Goal: Task Accomplishment & Management: Manage account settings

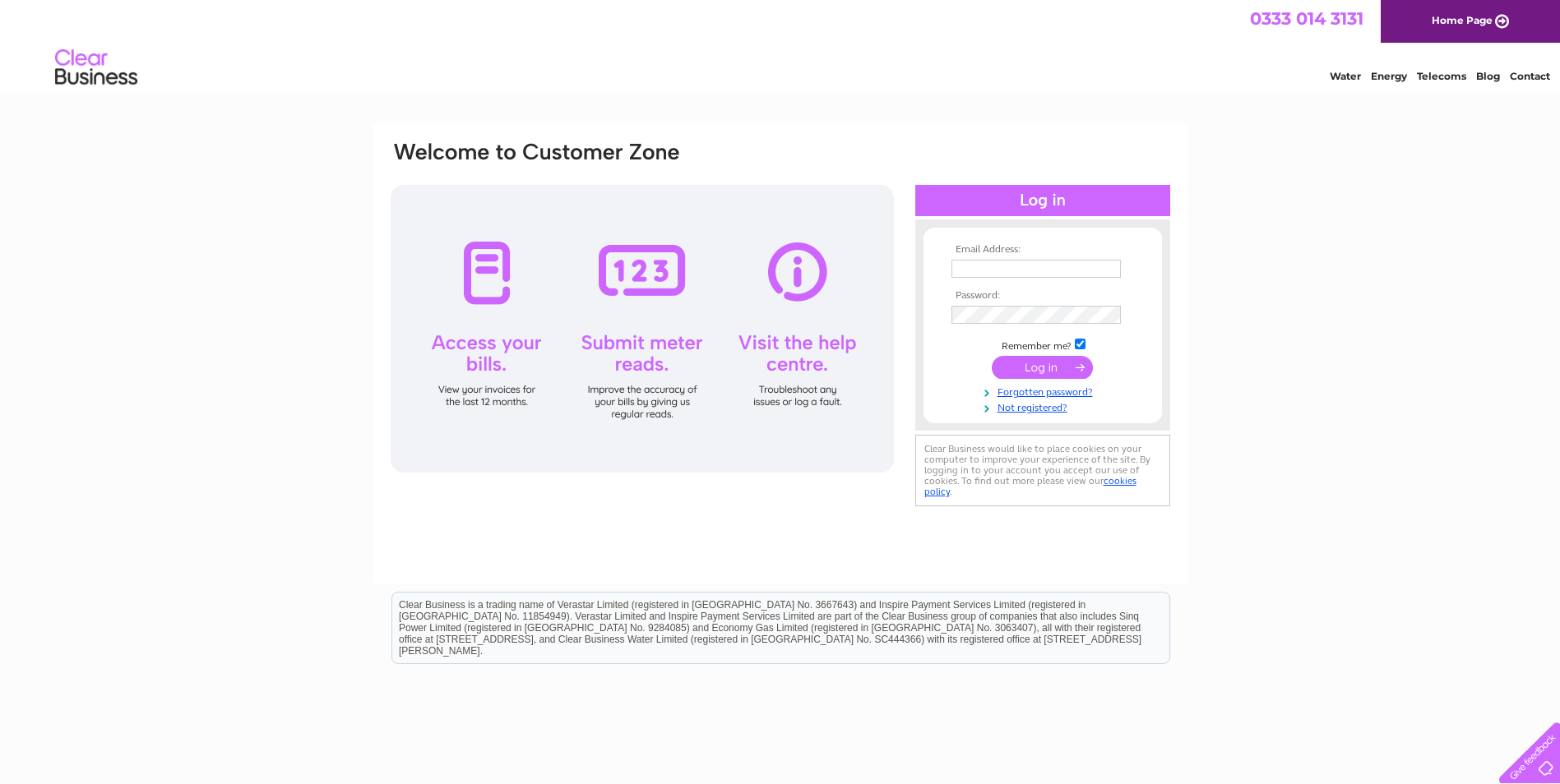
type input "screentech.witney@hotmail.co.uk"
click at [1054, 368] on input "submit" at bounding box center [1042, 368] width 101 height 23
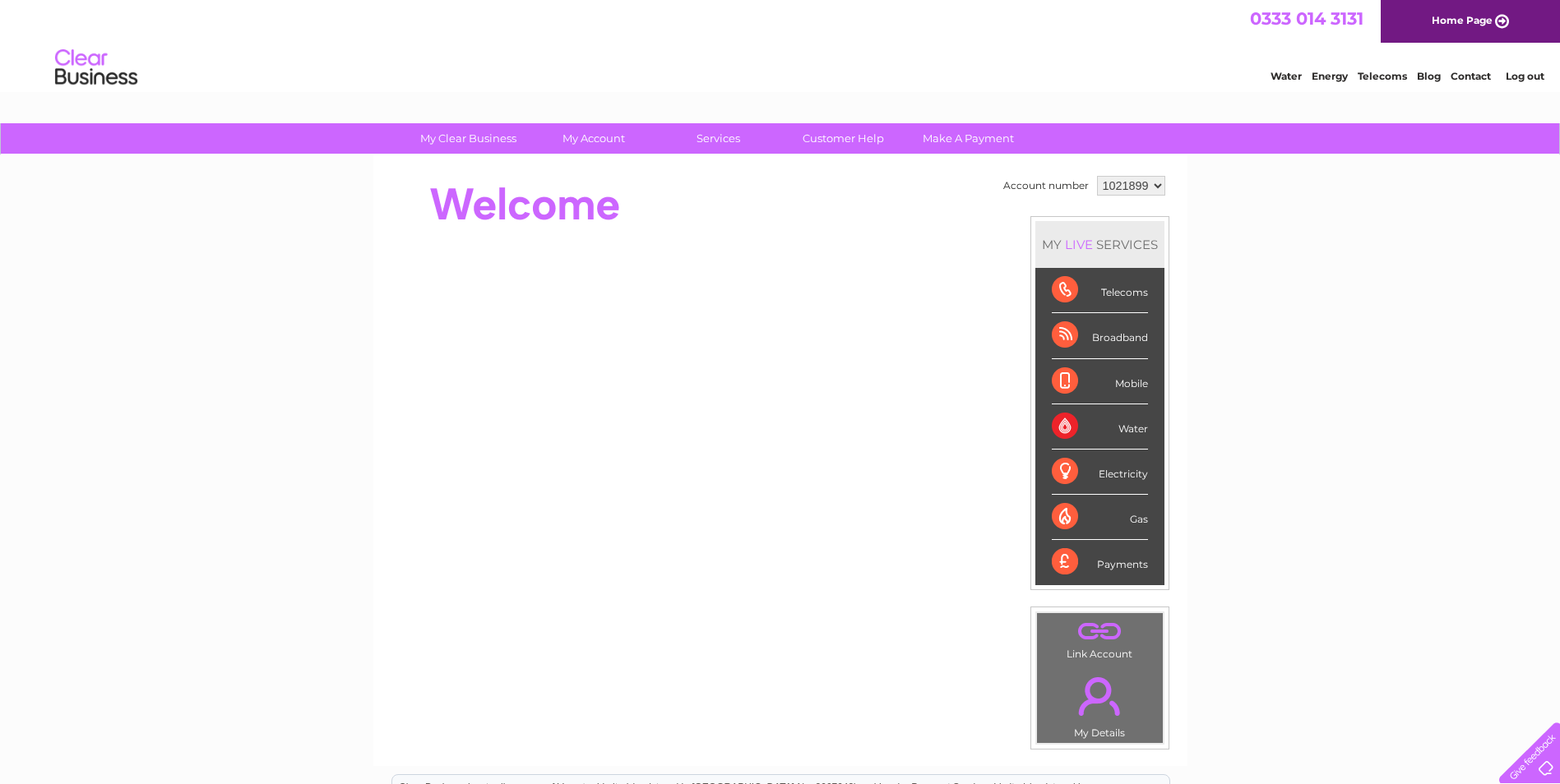
click at [1090, 644] on link "." at bounding box center [1100, 632] width 118 height 29
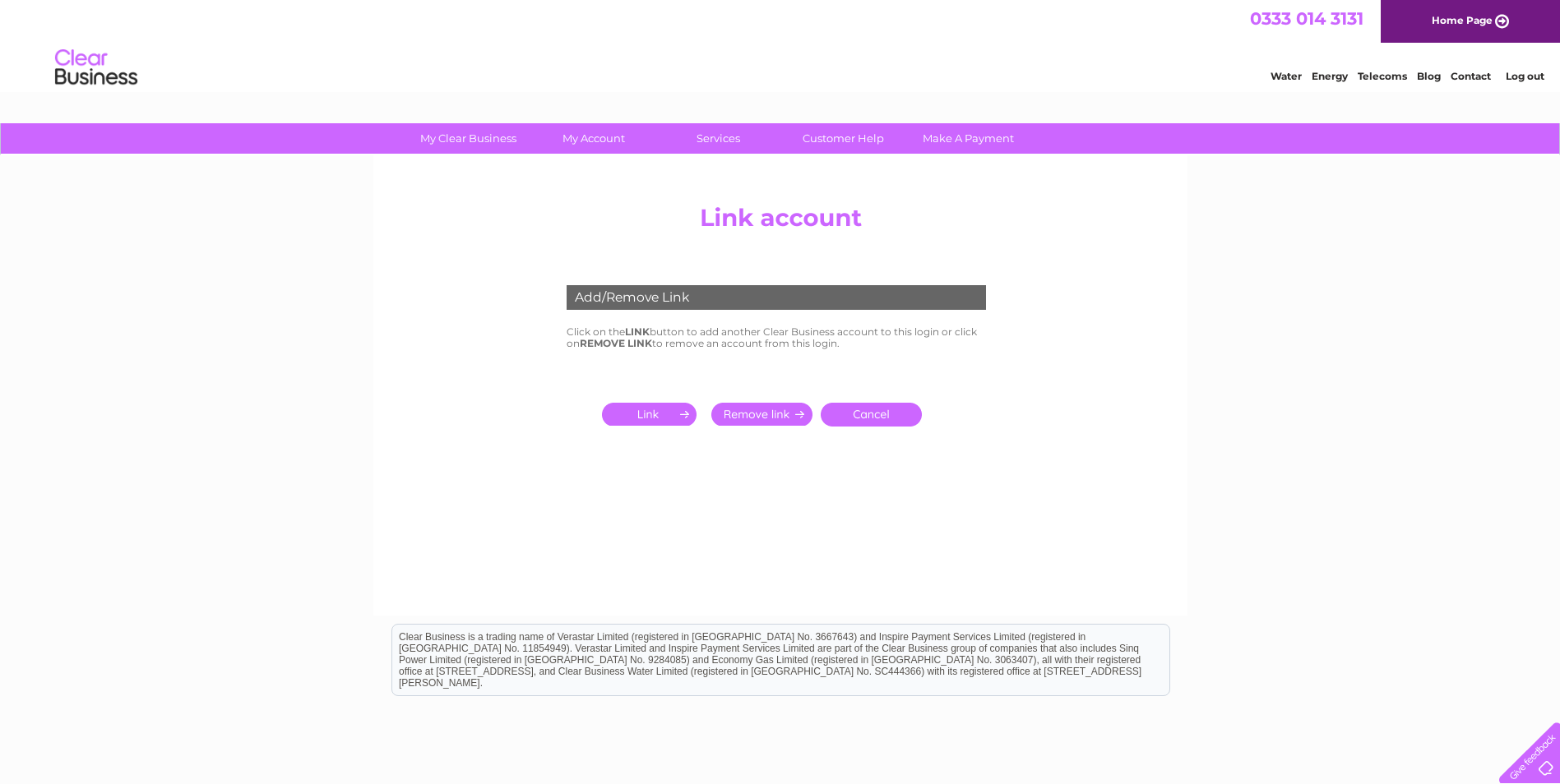
click at [677, 417] on input "submit" at bounding box center [652, 414] width 101 height 23
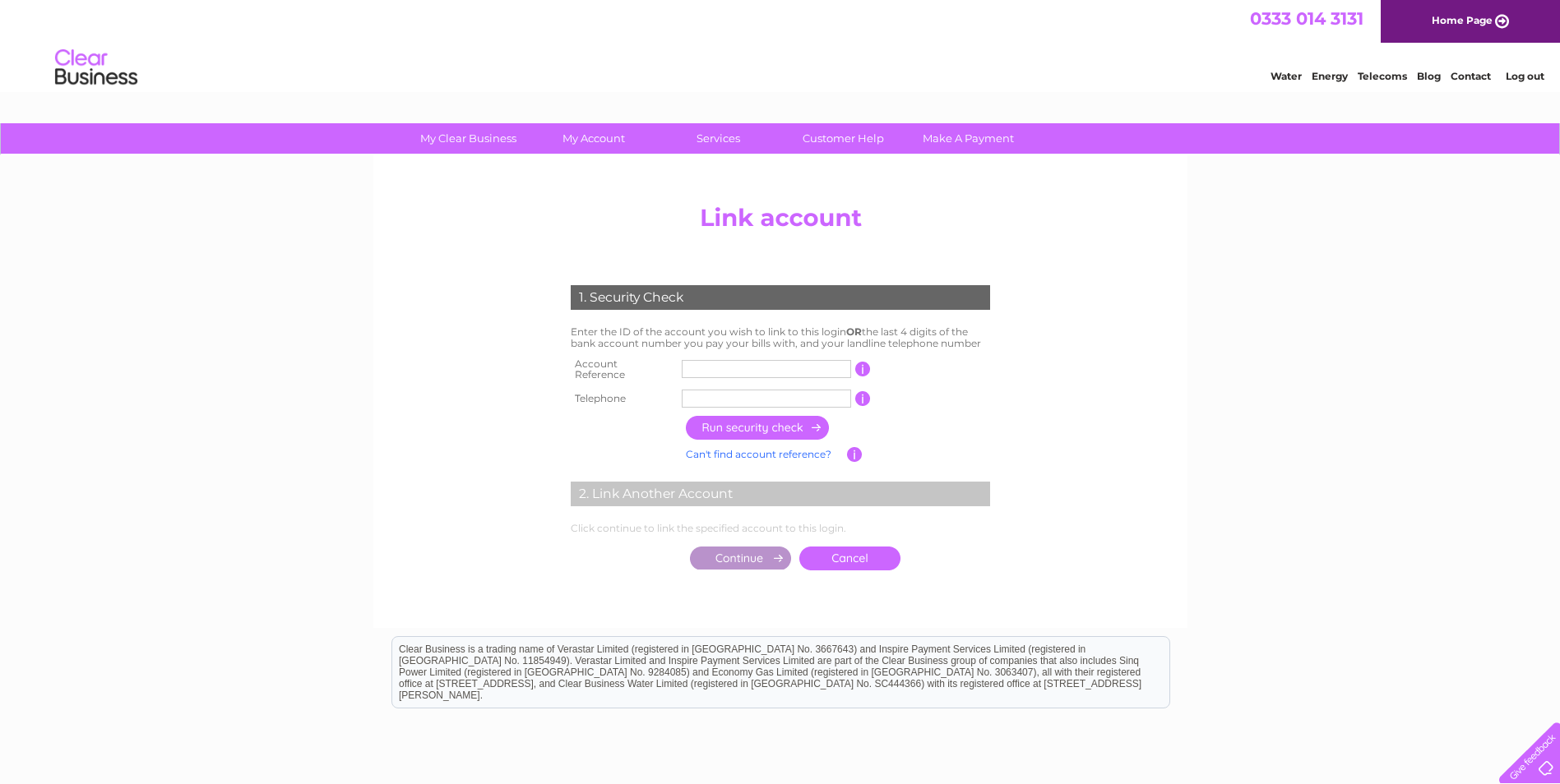
click at [688, 363] on input "text" at bounding box center [766, 369] width 169 height 18
type input "C"
click at [864, 369] on input "button" at bounding box center [863, 370] width 15 height 15
click at [862, 368] on input "button" at bounding box center [863, 370] width 15 height 15
click at [743, 363] on input "text" at bounding box center [766, 369] width 169 height 18
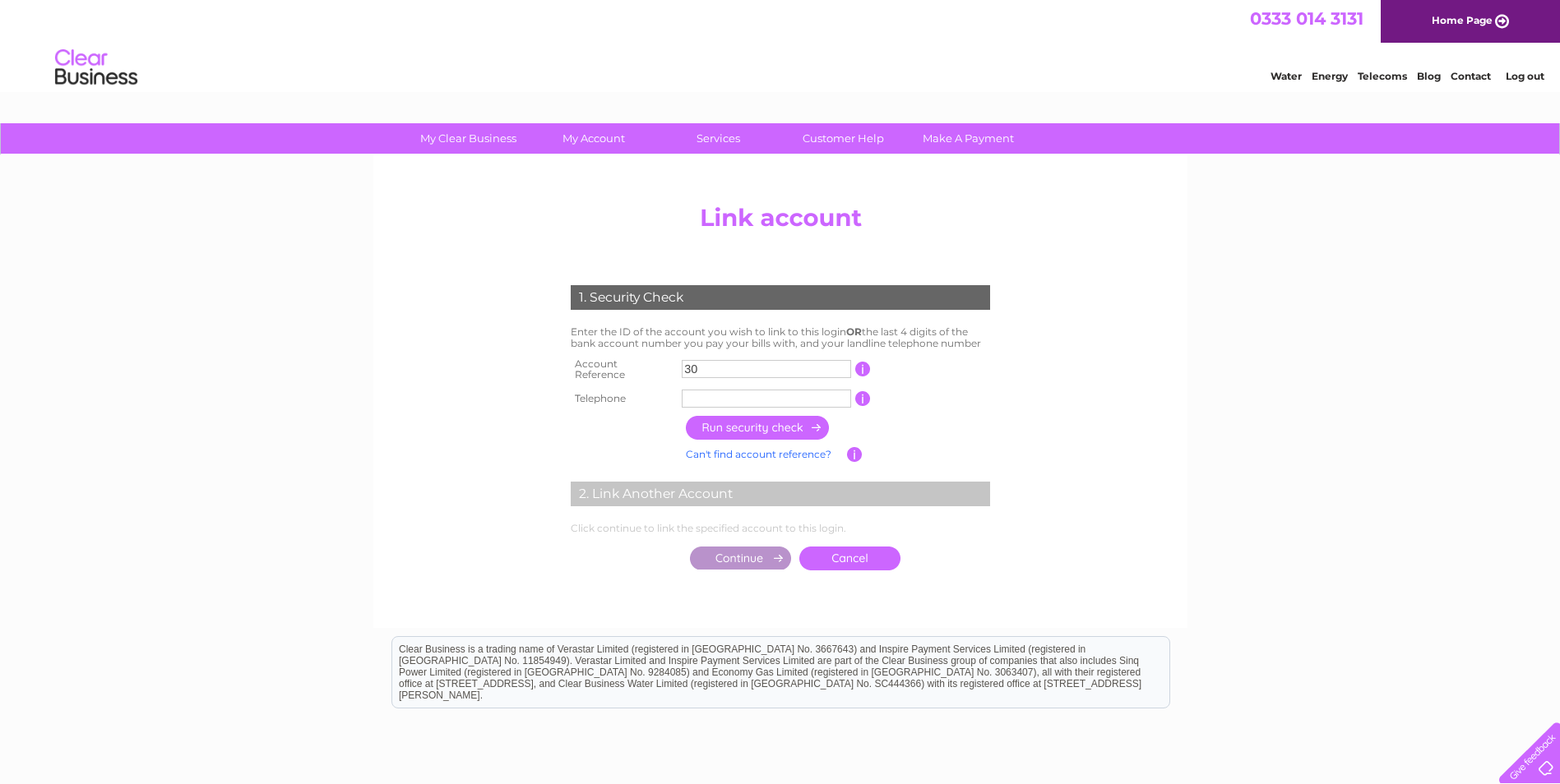
type input "3"
type input "30280297"
click at [708, 397] on input "text" at bounding box center [766, 398] width 169 height 18
drag, startPoint x: 779, startPoint y: 392, endPoint x: 619, endPoint y: 389, distance: 160.0
click at [619, 389] on tr "Telephone 07775858343 1 of the landline telephone numbers you have given us" at bounding box center [780, 399] width 428 height 27
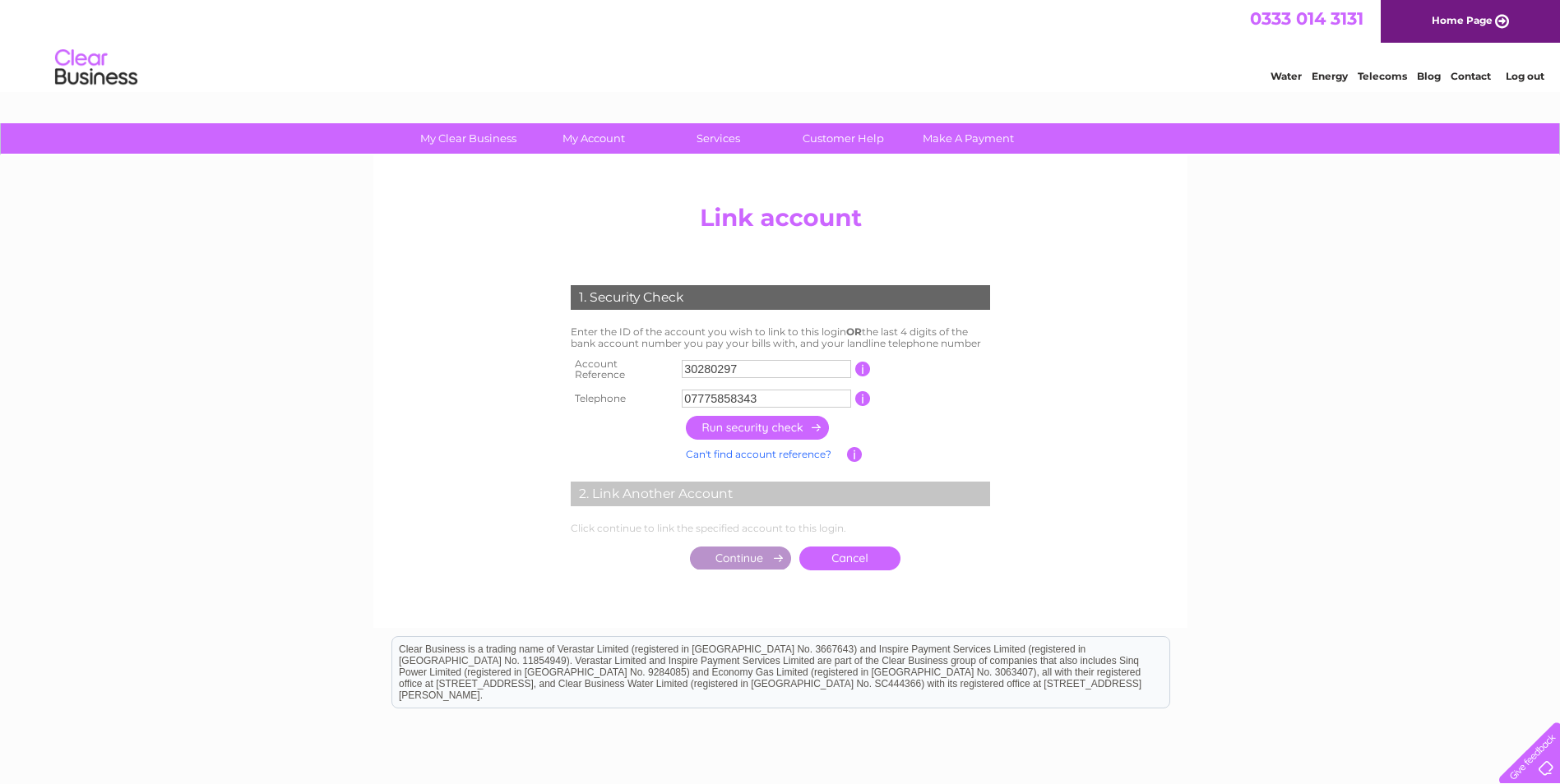
click at [763, 423] on input "button" at bounding box center [758, 428] width 144 height 24
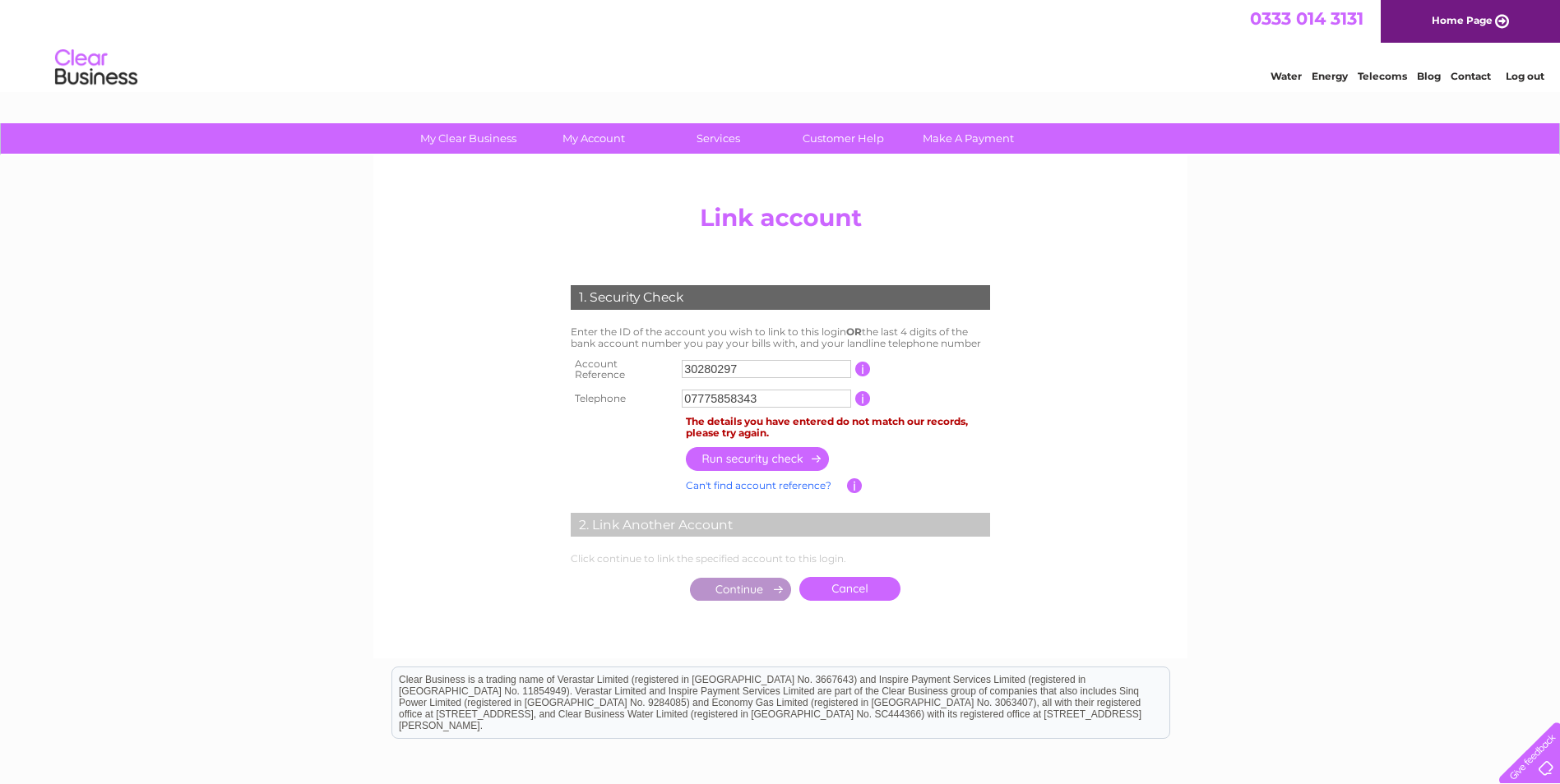
click at [783, 390] on input "07775858343" at bounding box center [766, 398] width 169 height 18
type input "07775858"
click at [789, 479] on link "Can't find account reference?" at bounding box center [758, 485] width 145 height 12
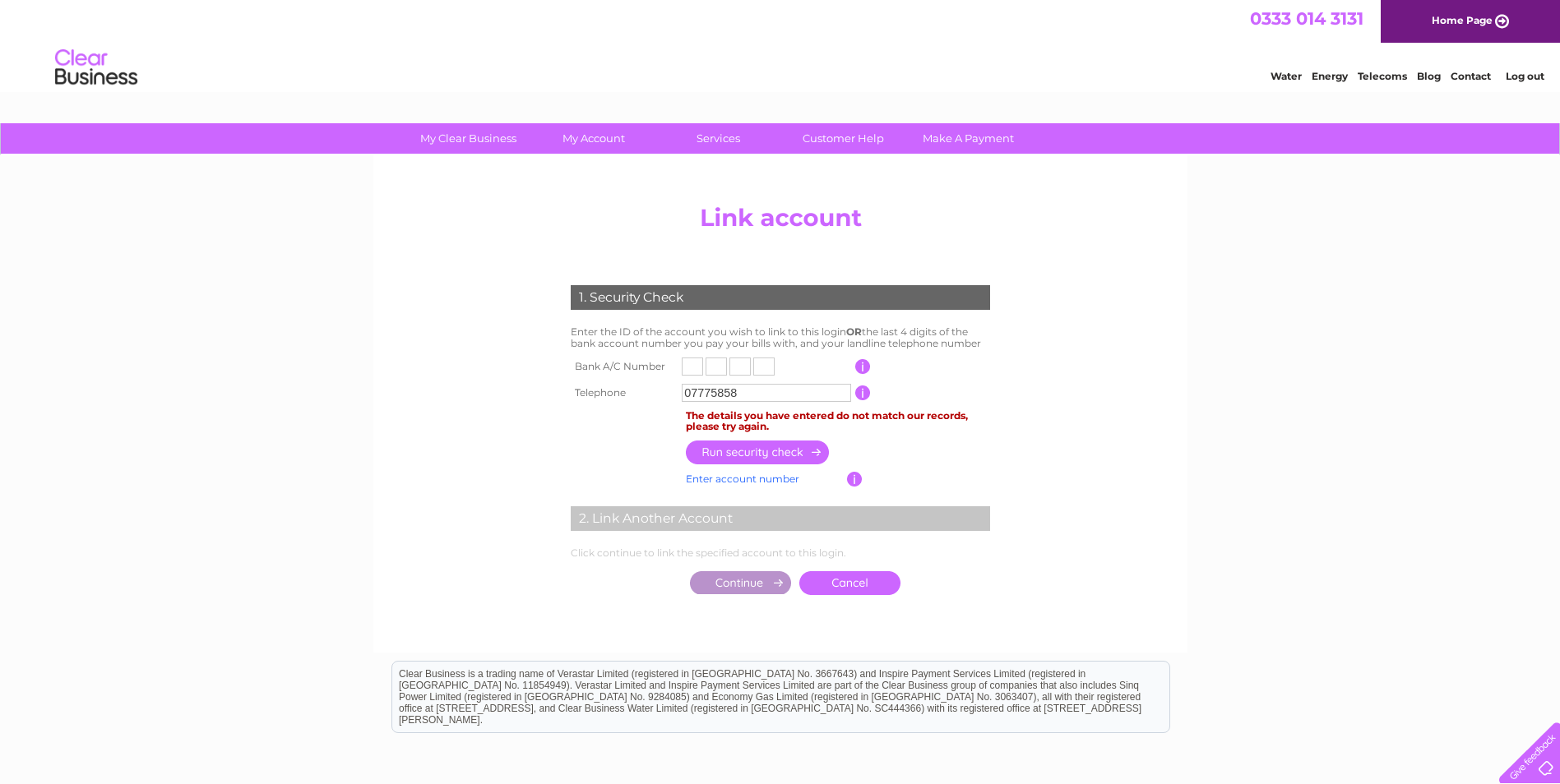
click at [687, 366] on input "text" at bounding box center [692, 366] width 21 height 18
type input "5"
type input "6"
type input "8"
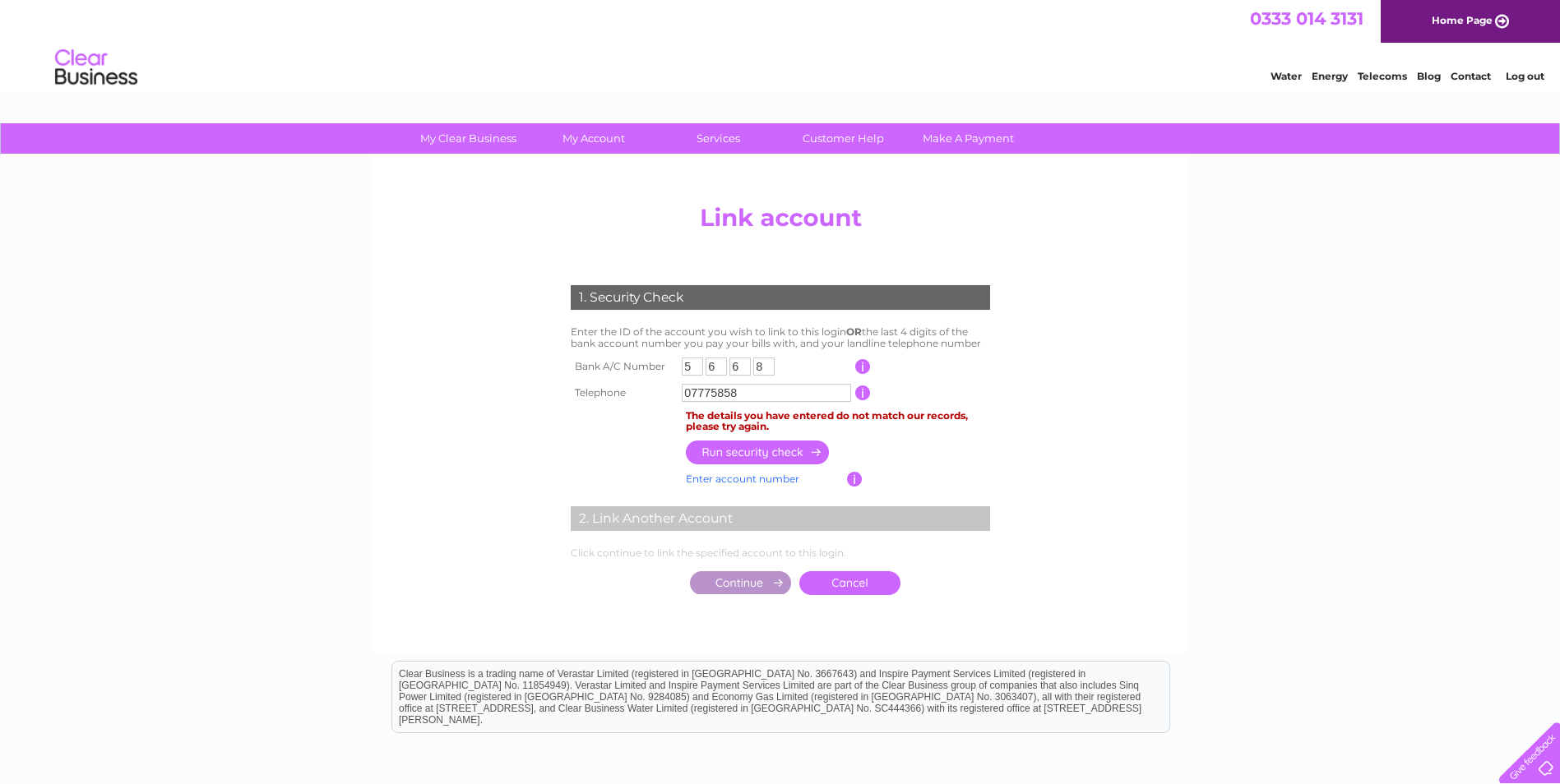
click at [749, 393] on input "07775858" at bounding box center [766, 392] width 169 height 18
type input "07775858343"
click at [754, 453] on input "button" at bounding box center [758, 452] width 144 height 24
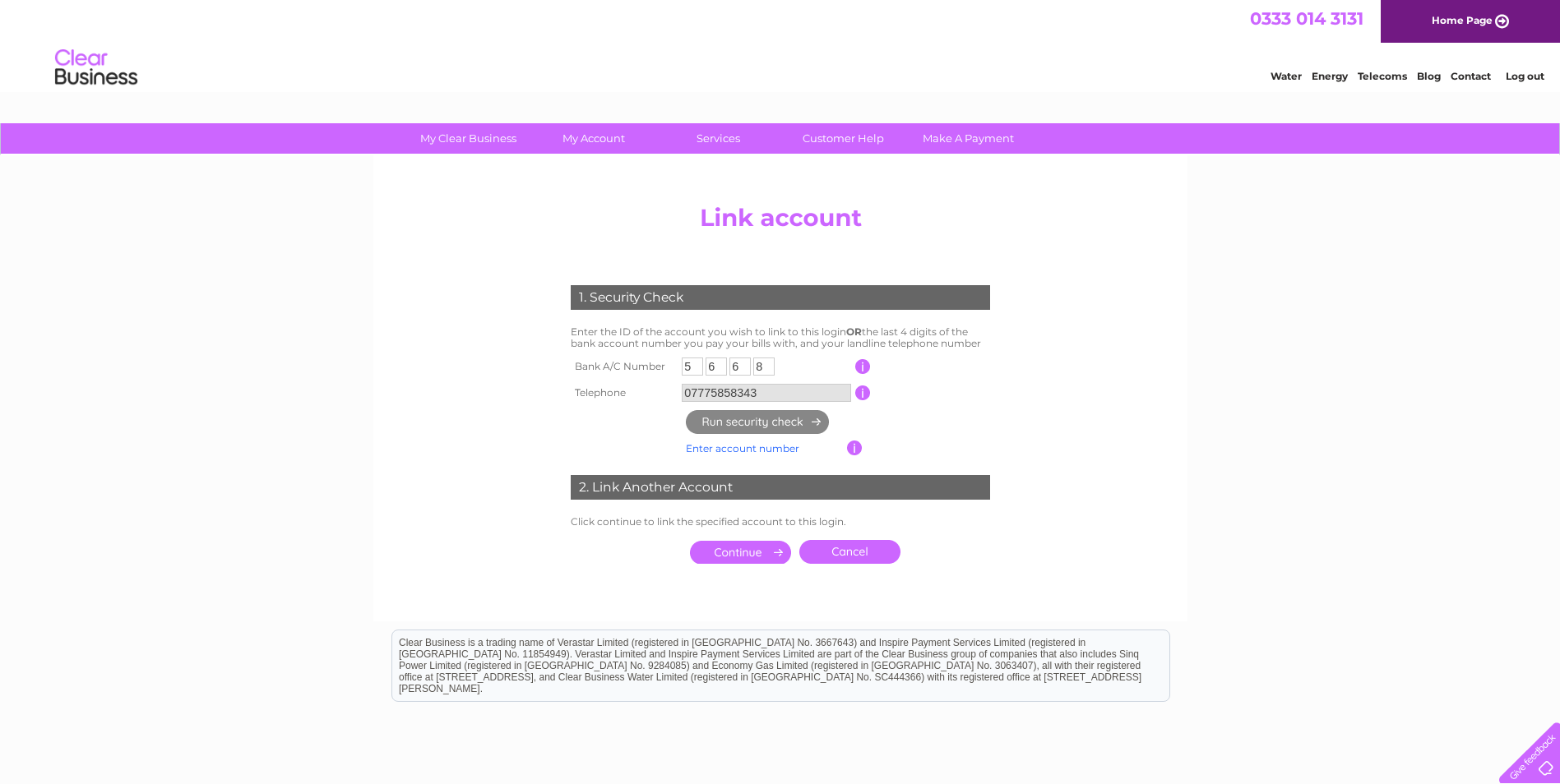
click at [735, 549] on input "submit" at bounding box center [741, 552] width 101 height 23
